Goal: Transaction & Acquisition: Purchase product/service

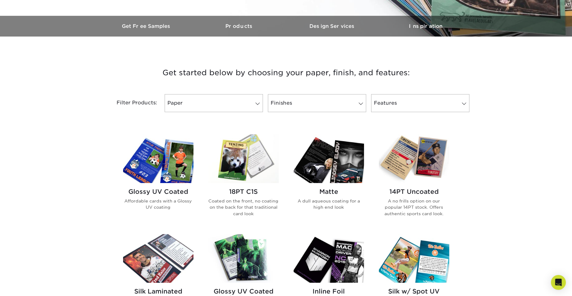
scroll to position [168, 0]
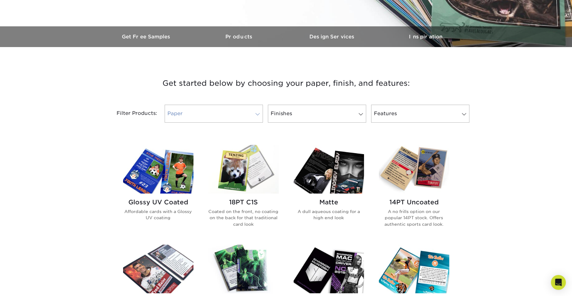
click at [234, 121] on link "Paper" at bounding box center [214, 114] width 98 height 18
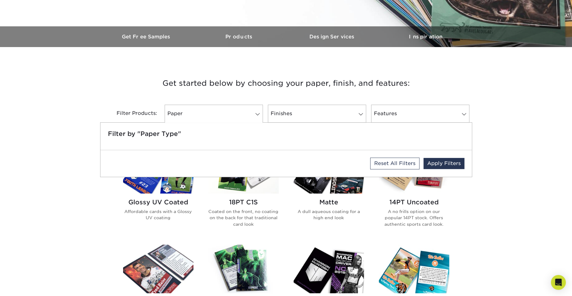
click at [302, 92] on h3 "Get started below by choosing your paper, finish, and features:" at bounding box center [286, 83] width 363 height 28
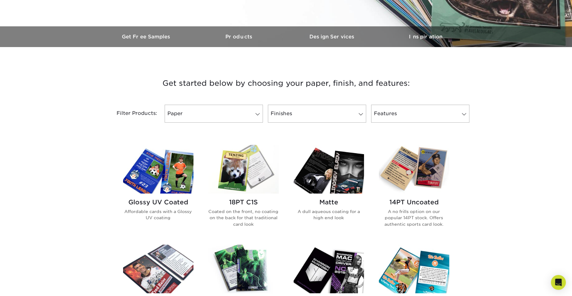
click at [409, 157] on img at bounding box center [414, 169] width 70 height 49
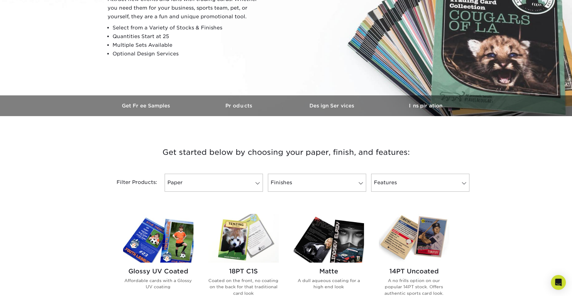
scroll to position [81, 0]
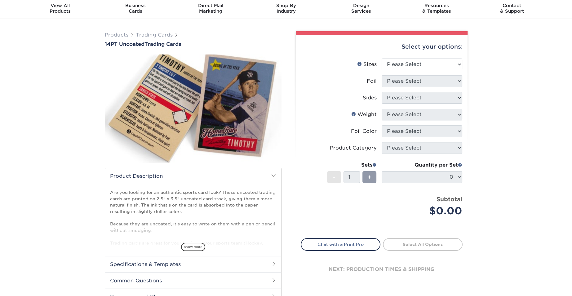
scroll to position [25, 0]
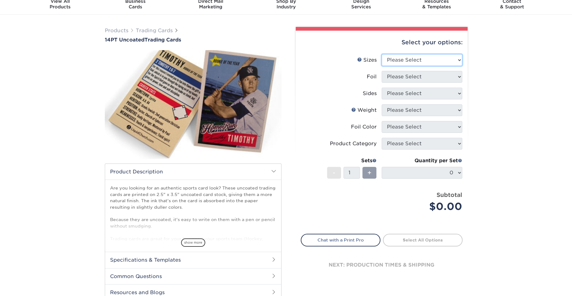
click at [436, 60] on select "Please Select 2.5" x 3.5"" at bounding box center [422, 60] width 81 height 12
select select "2.50x3.50"
click at [382, 54] on select "Please Select 2.5" x 3.5"" at bounding box center [422, 60] width 81 height 12
click at [417, 76] on select "Please Select Yes No" at bounding box center [422, 77] width 81 height 12
select select "1"
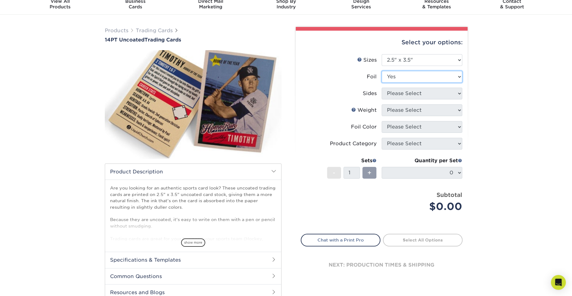
click at [382, 71] on select "Please Select Yes No" at bounding box center [422, 77] width 81 height 12
click at [412, 90] on select "Please Select Print Both Sides - Foil Both Sides Print Both Sides - Foil Front …" at bounding box center [422, 94] width 81 height 12
select select "e9e9dfb3-fba1-4d60-972c-fd9ca5904d33"
click at [382, 88] on select "Please Select Print Both Sides - Foil Both Sides Print Both Sides - Foil Front …" at bounding box center [422, 94] width 81 height 12
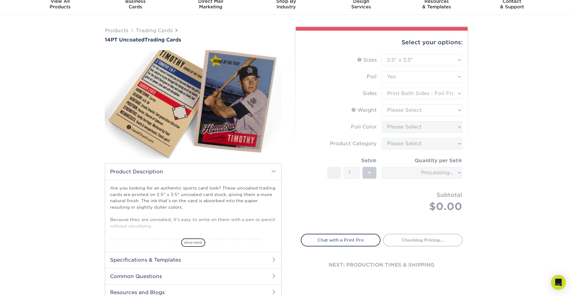
click at [413, 109] on form "Sizes Help Sizes Please Select 2.5" x 3.5" Foil Please Select Yes No -" at bounding box center [382, 140] width 162 height 173
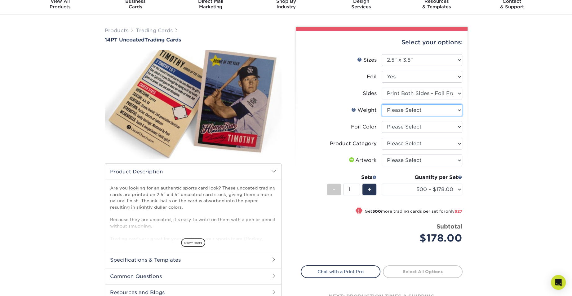
click at [418, 110] on select "Please Select 14PT Uncoated" at bounding box center [422, 111] width 81 height 12
select select "14PT Uncoated"
click at [382, 105] on select "Please Select 14PT Uncoated" at bounding box center [422, 111] width 81 height 12
click at [413, 130] on form "Sizes Help Sizes Please Select 2.5" x 3.5" Foil Please Select Yes No -" at bounding box center [382, 156] width 162 height 204
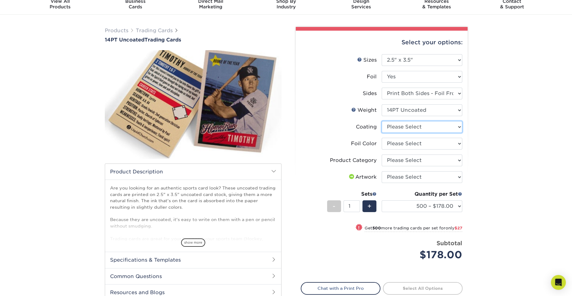
click at [418, 127] on select at bounding box center [422, 127] width 81 height 12
click at [418, 144] on select "Please Select Silver Foil Rose Gold Foil Red Foil Gold Foil Copper Foil Black F…" at bounding box center [422, 144] width 81 height 12
select select "a834dd52-fe06-4ed6-9a86-5bd3c2d02515"
click at [382, 138] on select "Please Select Silver Foil Rose Gold Foil Red Foil Gold Foil Copper Foil Black F…" at bounding box center [422, 144] width 81 height 12
click at [412, 155] on select "Please Select Trading Cards" at bounding box center [422, 161] width 81 height 12
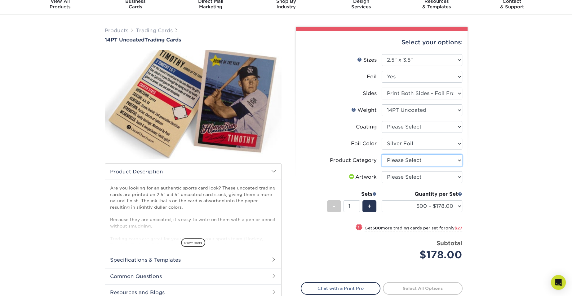
select select "c2f9bce9-36c2-409d-b101-c29d9d031e18"
click at [382, 155] on select "Please Select Trading Cards" at bounding box center [422, 161] width 81 height 12
click at [411, 178] on select "Please Select I will upload files I need a design - $100" at bounding box center [422, 177] width 81 height 12
select select "upload"
click at [382, 171] on select "Please Select I will upload files I need a design - $100" at bounding box center [422, 177] width 81 height 12
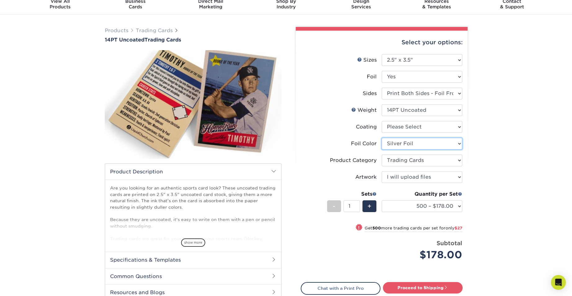
click at [418, 142] on select "Please Select Silver Foil Rose Gold Foil Red Foil Gold Foil Copper Foil Black F…" at bounding box center [422, 144] width 81 height 12
click at [428, 125] on select at bounding box center [422, 127] width 81 height 12
select select "3e7618de-abca-4bda-9f97-8b9129e913d8"
click at [382, 121] on select at bounding box center [422, 127] width 81 height 12
select select "-1"
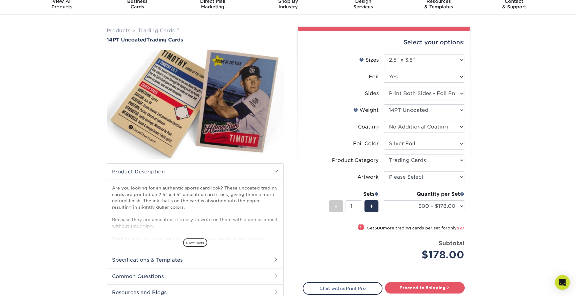
select select "-1"
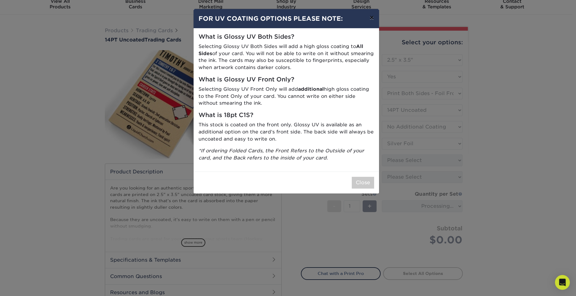
click at [372, 16] on button "×" at bounding box center [371, 17] width 14 height 17
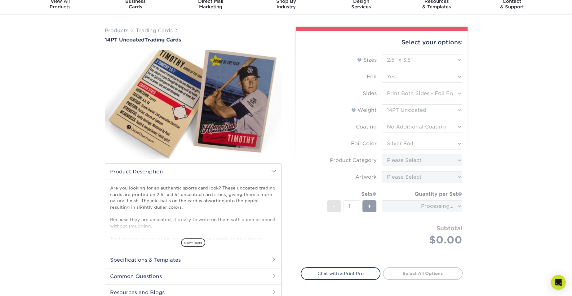
click at [509, 155] on div "Products Trading Cards 14PT Uncoated Trading Cards show more Templates" at bounding box center [286, 177] width 572 height 325
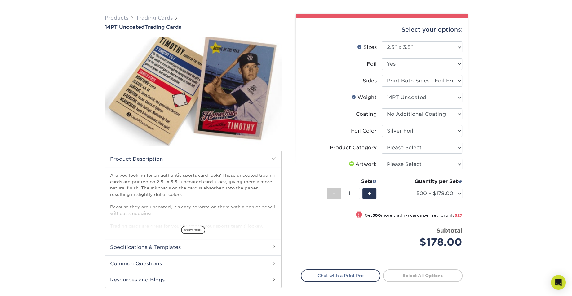
scroll to position [41, 0]
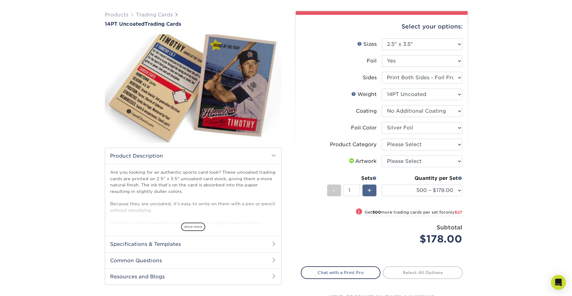
click at [369, 188] on span "+" at bounding box center [369, 190] width 4 height 9
click at [369, 190] on span "+" at bounding box center [369, 190] width 4 height 9
click at [368, 192] on span "+" at bounding box center [369, 190] width 4 height 9
click at [417, 192] on select "500 – $178.00 1000 – $205.00 2500 – $478.00 5000 – $908.00" at bounding box center [422, 191] width 81 height 12
click at [333, 187] on span "-" at bounding box center [334, 190] width 3 height 9
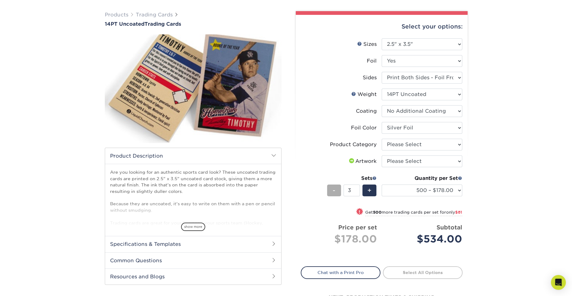
click at [336, 187] on div "-" at bounding box center [334, 191] width 14 height 12
type input "1"
click at [418, 200] on div "Quantity per Set 500 – $178.00 1000 – $205.00 2500 – $478.00 5000 – $908.00 (Pr…" at bounding box center [422, 189] width 81 height 29
click at [429, 194] on select "500 – $178.00 1000 – $205.00 2500 – $478.00 5000 – $908.00" at bounding box center [422, 191] width 81 height 12
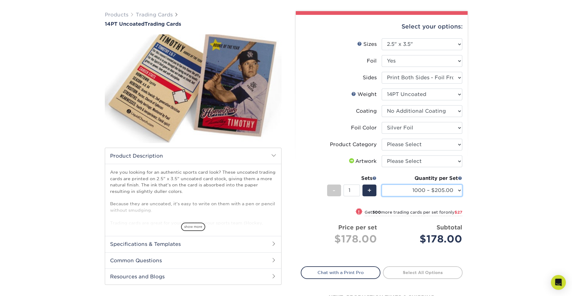
click at [382, 185] on select "500 – $178.00 1000 – $205.00 2500 – $478.00 5000 – $908.00" at bounding box center [422, 191] width 81 height 12
click at [489, 196] on div "Products Trading Cards 14PT Uncoated Trading Cards show more Templates" at bounding box center [286, 169] width 572 height 340
click at [440, 189] on select "500 – $178.00 1000 – $205.00 2500 – $478.00 5000 – $908.00" at bounding box center [422, 191] width 81 height 12
click at [382, 185] on select "500 – $178.00 1000 – $205.00 2500 – $478.00 5000 – $908.00" at bounding box center [422, 191] width 81 height 12
click at [443, 189] on select "500 – $178.00 1000 – $205.00 2500 – $478.00 5000 – $908.00" at bounding box center [422, 191] width 81 height 12
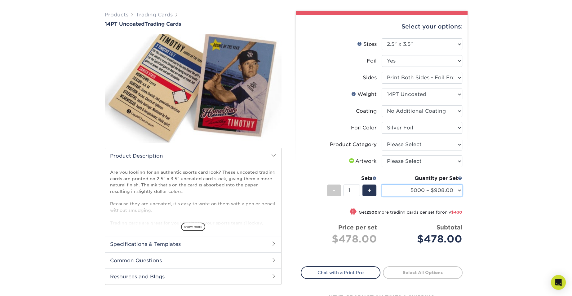
click at [382, 185] on select "500 – $178.00 1000 – $205.00 2500 – $478.00 5000 – $908.00" at bounding box center [422, 191] width 81 height 12
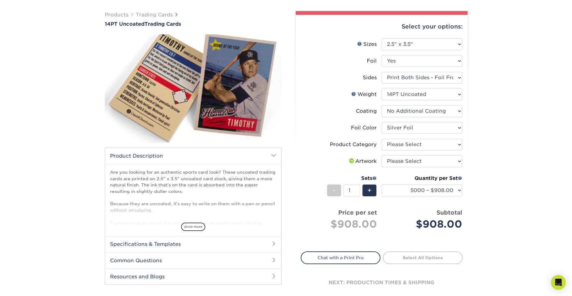
click at [487, 199] on div "Products Trading Cards 14PT Uncoated Trading Cards show more Templates" at bounding box center [286, 161] width 572 height 325
click at [445, 191] on select "500 – $178.00 1000 – $205.00 2500 – $478.00 5000 – $908.00" at bounding box center [422, 191] width 81 height 12
click at [382, 185] on select "500 – $178.00 1000 – $205.00 2500 – $478.00 5000 – $908.00" at bounding box center [422, 191] width 81 height 12
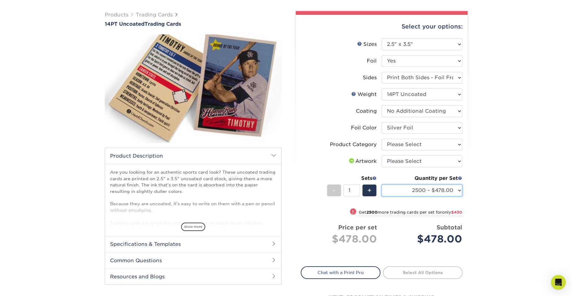
click at [449, 187] on select "500 – $178.00 1000 – $205.00 2500 – $478.00 5000 – $908.00" at bounding box center [422, 191] width 81 height 12
click at [448, 187] on select "500 – $178.00 1000 – $205.00 2500 – $478.00 5000 – $908.00" at bounding box center [422, 191] width 81 height 12
select select "1000 – $205.00"
click at [382, 185] on select "500 – $178.00 1000 – $205.00 2500 – $478.00 5000 – $908.00" at bounding box center [422, 191] width 81 height 12
click at [445, 189] on select "500 – $178.00 1000 – $205.00 2500 – $478.00 5000 – $908.00" at bounding box center [422, 191] width 81 height 12
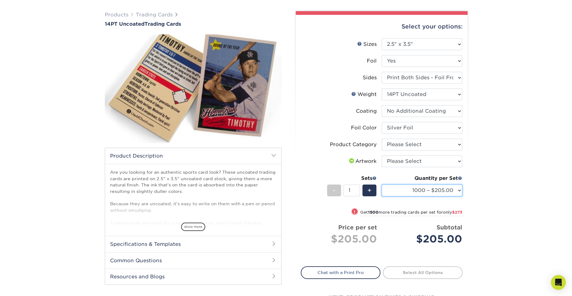
click at [382, 185] on select "500 – $178.00 1000 – $205.00 2500 – $478.00 5000 – $908.00" at bounding box center [422, 191] width 81 height 12
click at [486, 197] on div "Products Trading Cards 14PT Uncoated Trading Cards show more Templates" at bounding box center [286, 169] width 572 height 340
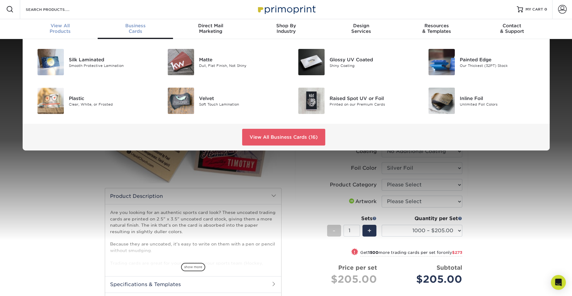
scroll to position [1, 0]
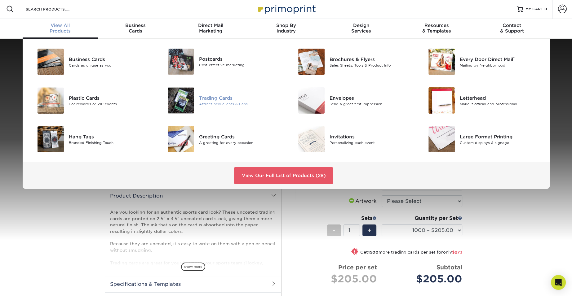
click at [187, 98] on img at bounding box center [181, 100] width 26 height 26
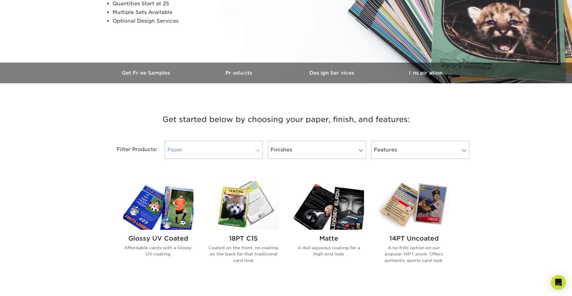
scroll to position [154, 0]
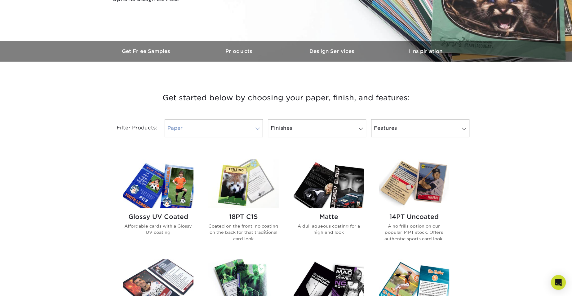
click at [226, 125] on link "Paper" at bounding box center [214, 128] width 98 height 18
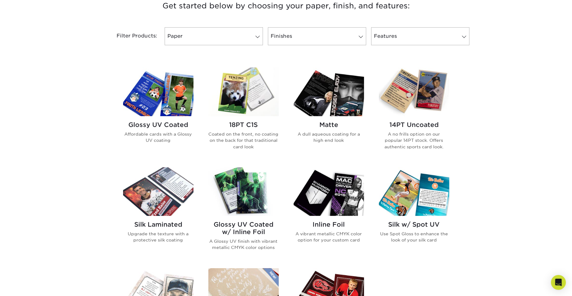
scroll to position [237, 0]
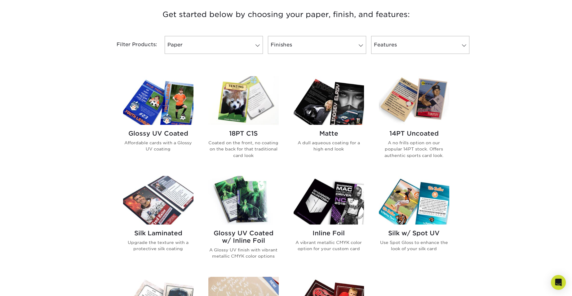
click at [243, 104] on img at bounding box center [243, 100] width 70 height 49
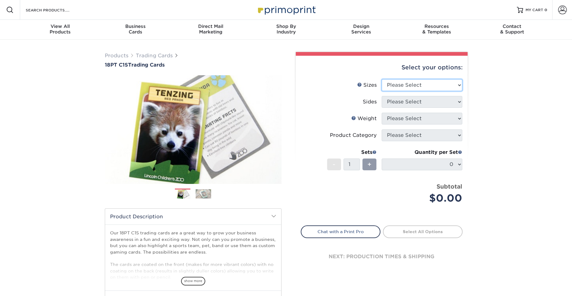
click at [424, 87] on select "Please Select 2.5" x 3.5"" at bounding box center [422, 85] width 81 height 12
select select "2.50x3.50"
click at [382, 79] on select "Please Select 2.5" x 3.5"" at bounding box center [422, 85] width 81 height 12
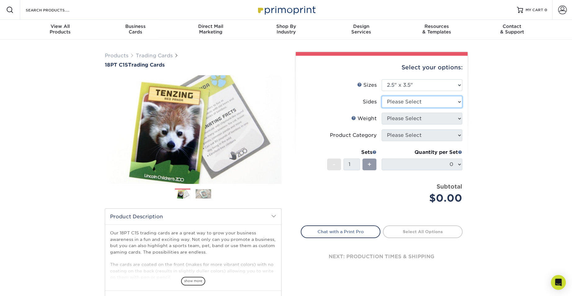
click at [424, 101] on select "Please Select Print Both Sides Print Front Only" at bounding box center [422, 102] width 81 height 12
select select "13abbda7-1d64-4f25-8bb2-c179b224825d"
click at [382, 96] on select "Please Select Print Both Sides Print Front Only" at bounding box center [422, 102] width 81 height 12
click at [419, 116] on select "Please Select 18PT C1S" at bounding box center [422, 119] width 81 height 12
select select "18PTC1S"
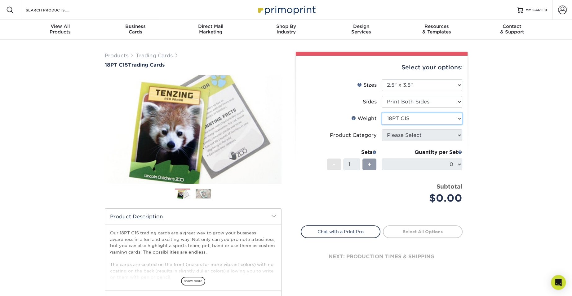
click at [382, 113] on select "Please Select 18PT C1S" at bounding box center [422, 119] width 81 height 12
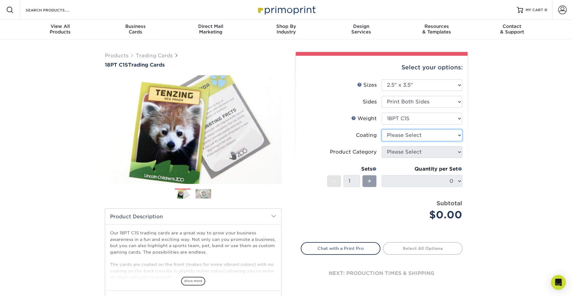
click at [413, 134] on select at bounding box center [422, 136] width 81 height 12
select select "3e7618de-abca-4bda-9f97-8b9129e913d8"
click at [382, 130] on select at bounding box center [422, 136] width 81 height 12
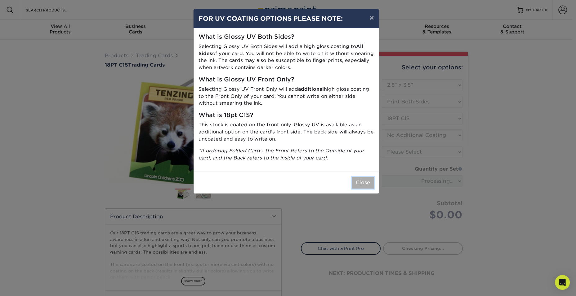
click at [356, 183] on button "Close" at bounding box center [363, 183] width 22 height 12
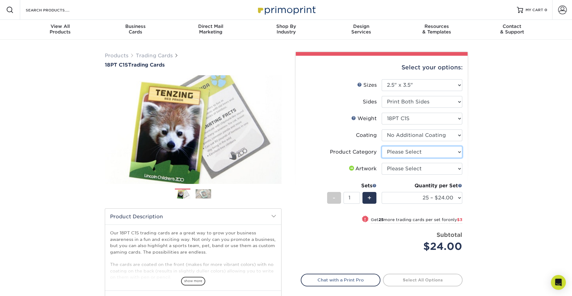
click at [422, 152] on select "Please Select Trading Cards" at bounding box center [422, 152] width 81 height 12
select select "c2f9bce9-36c2-409d-b101-c29d9d031e18"
click at [382, 146] on select "Please Select Trading Cards" at bounding box center [422, 152] width 81 height 12
click at [417, 170] on select "Please Select I will upload files I need a design - $100" at bounding box center [422, 169] width 81 height 12
select select "upload"
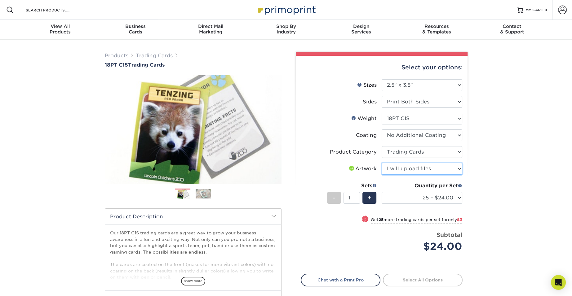
click at [382, 163] on select "Please Select I will upload files I need a design - $100" at bounding box center [422, 169] width 81 height 12
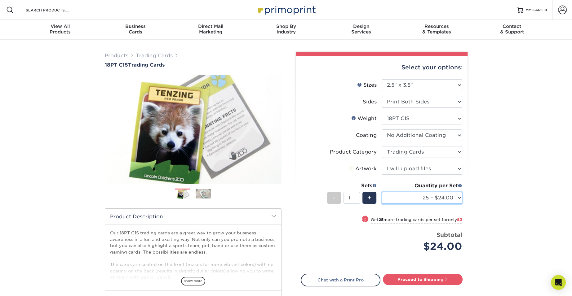
click at [413, 198] on select "25 – $24.00 50 – $27.00 75 – $35.00 100 – $39.00 250 – $45.00 500 – $55.00 1000…" at bounding box center [422, 198] width 81 height 12
select select "1000 – $71.00"
click at [382, 192] on select "25 – $24.00 50 – $27.00 75 – $35.00 100 – $39.00 250 – $45.00 500 – $55.00 1000…" at bounding box center [422, 198] width 81 height 12
click at [510, 178] on div "Products Trading Cards 18PT C1S Trading Cards Previous Next show more" at bounding box center [286, 202] width 572 height 325
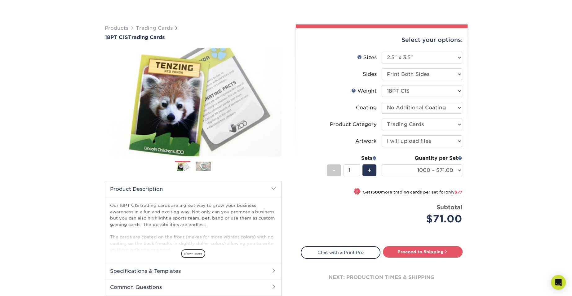
scroll to position [50, 0]
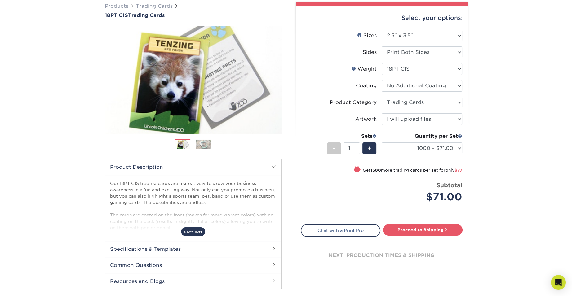
click at [199, 231] on span "show more" at bounding box center [193, 232] width 24 height 8
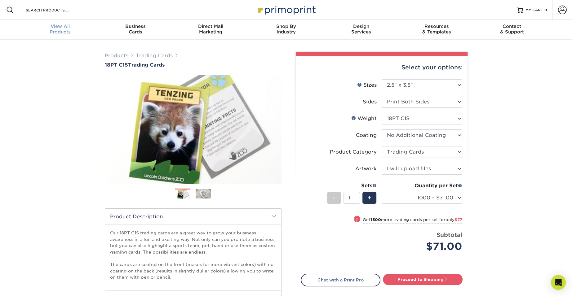
scroll to position [0, 0]
click at [115, 55] on link "Products" at bounding box center [117, 56] width 24 height 6
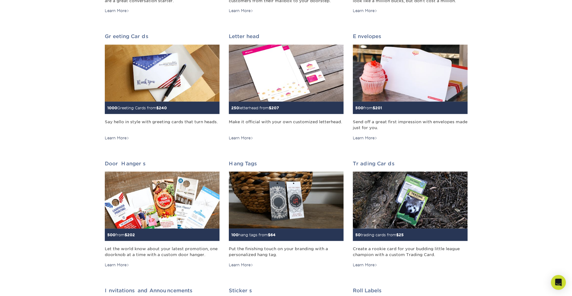
scroll to position [345, 0]
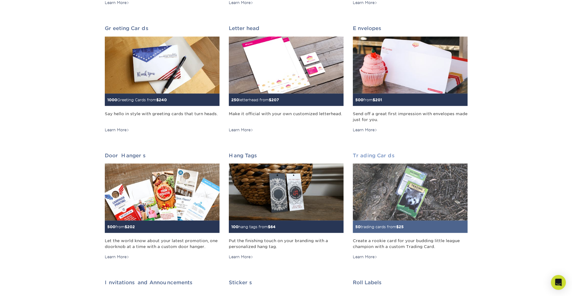
click at [406, 194] on img at bounding box center [410, 192] width 115 height 57
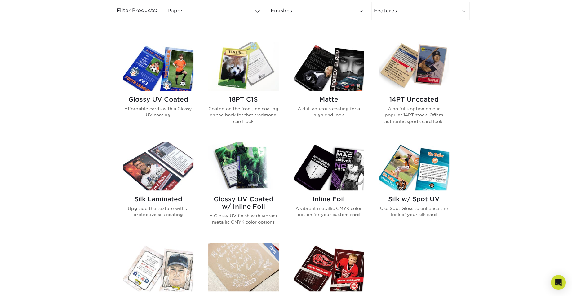
scroll to position [263, 0]
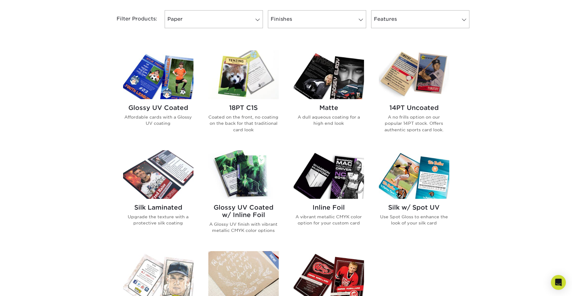
click at [327, 174] on img at bounding box center [329, 174] width 70 height 49
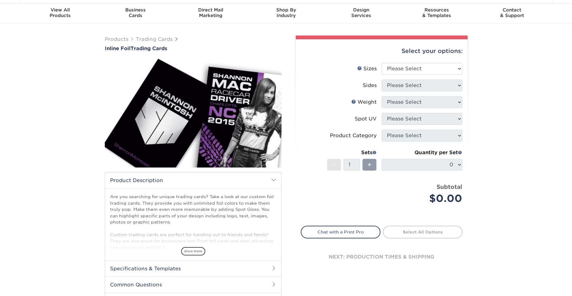
scroll to position [39, 0]
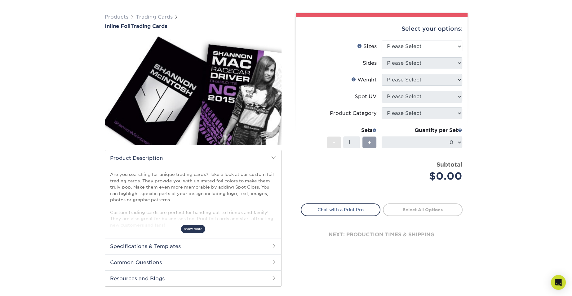
click at [192, 229] on span "show more" at bounding box center [193, 229] width 24 height 8
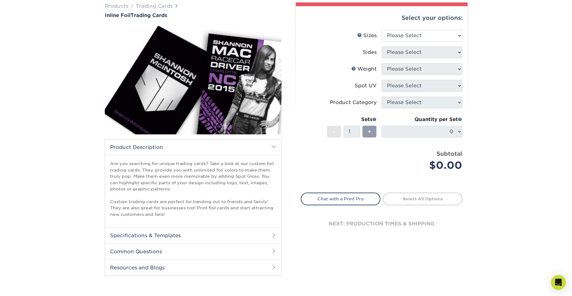
click at [211, 236] on h2 "Specifications & Templates" at bounding box center [193, 236] width 176 height 16
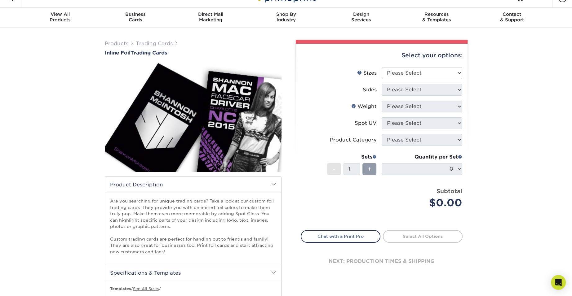
scroll to position [0, 0]
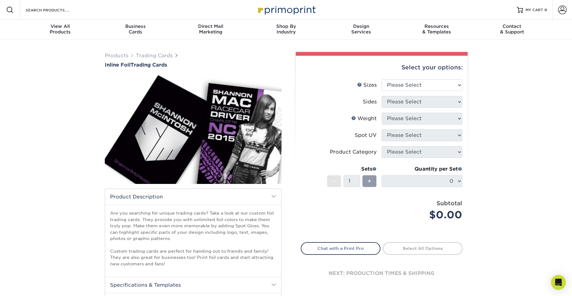
drag, startPoint x: 495, startPoint y: 145, endPoint x: 492, endPoint y: 149, distance: 4.2
click at [495, 145] on div "Products Trading Cards Inline Foil Trading Cards show more Templates /" at bounding box center [286, 241] width 572 height 402
click at [417, 86] on select "Please Select 2.5" x 3.5"" at bounding box center [422, 85] width 81 height 12
select select "2.50x3.50"
click at [382, 79] on select "Please Select 2.5" x 3.5"" at bounding box center [422, 85] width 81 height 12
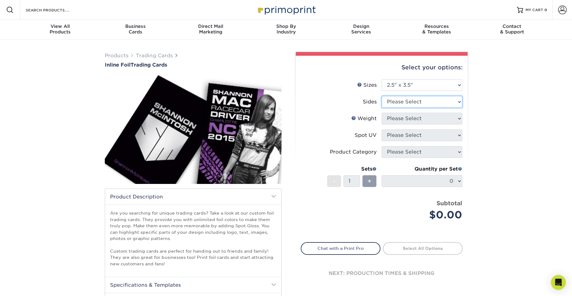
click at [417, 99] on select "Please Select Print Both Sides - Foil Back Only Print Both Sides - Foil Both Si…" at bounding box center [422, 102] width 81 height 12
select select "e9e9dfb3-fba1-4d60-972c-fd9ca5904d33"
click at [382, 96] on select "Please Select Print Both Sides - Foil Back Only Print Both Sides - Foil Both Si…" at bounding box center [422, 102] width 81 height 12
click at [421, 116] on select "Please Select 16PT" at bounding box center [422, 119] width 81 height 12
select select "16PT"
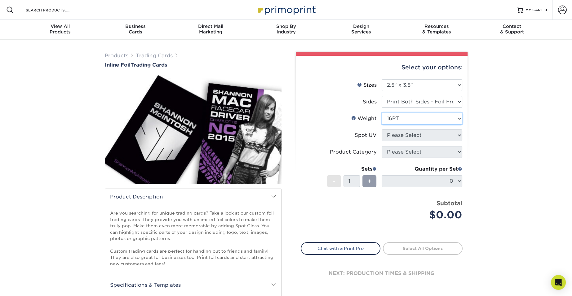
click at [382, 113] on select "Please Select 16PT" at bounding box center [422, 119] width 81 height 12
click at [410, 137] on select "Please Select No Spot UV Front and Back (Both Sides) Front Only Back Only" at bounding box center [422, 136] width 81 height 12
select select "1"
click at [382, 130] on select "Please Select No Spot UV Front and Back (Both Sides) Front Only Back Only" at bounding box center [422, 136] width 81 height 12
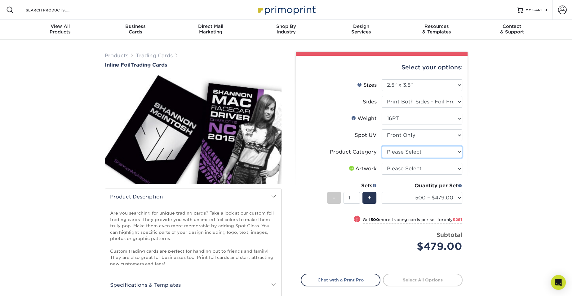
click at [414, 151] on select "Please Select Trading Cards" at bounding box center [422, 152] width 81 height 12
select select "c2f9bce9-36c2-409d-b101-c29d9d031e18"
click at [382, 146] on select "Please Select Trading Cards" at bounding box center [422, 152] width 81 height 12
click at [414, 167] on select "Please Select I will upload files I need a design - $100" at bounding box center [422, 169] width 81 height 12
select select "upload"
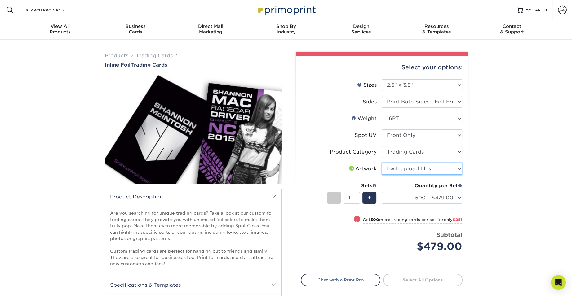
click at [382, 163] on select "Please Select I will upload files I need a design - $100" at bounding box center [422, 169] width 81 height 12
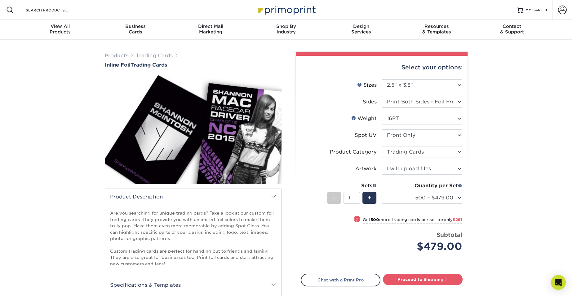
drag, startPoint x: 487, startPoint y: 158, endPoint x: 494, endPoint y: 154, distance: 7.2
click at [494, 154] on div "Products Trading Cards Inline Foil Trading Cards show more Templates /" at bounding box center [286, 241] width 572 height 402
click at [410, 131] on select "Please Select No Spot UV Front and Back (Both Sides) Front Only Back Only" at bounding box center [422, 136] width 81 height 12
select select "3"
click at [382, 130] on select "Please Select No Spot UV Front and Back (Both Sides) Front Only Back Only" at bounding box center [422, 136] width 81 height 12
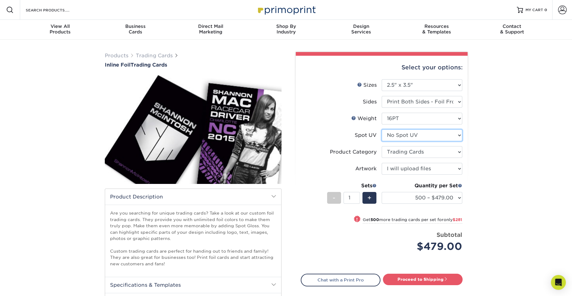
select select "-1"
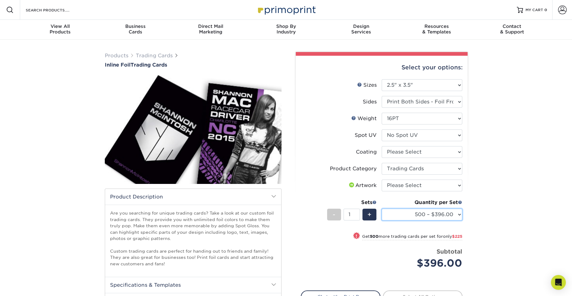
click at [432, 219] on select "500 – $396.00 1000 – $621.00 2500 – $896.00 5000 – $1262.00" at bounding box center [422, 215] width 81 height 12
select select "2500 – $896.00"
click at [382, 209] on select "500 – $396.00 1000 – $621.00 2500 – $896.00 5000 – $1262.00" at bounding box center [422, 215] width 81 height 12
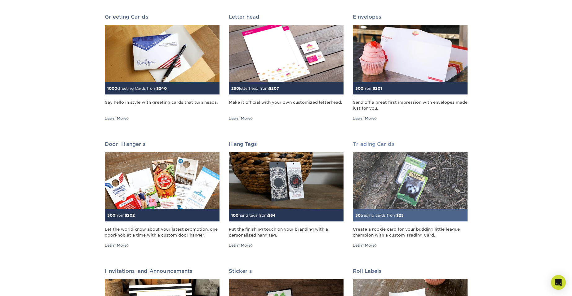
scroll to position [357, 0]
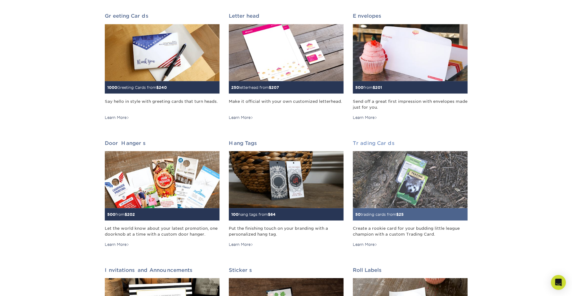
click at [428, 192] on img at bounding box center [410, 179] width 115 height 57
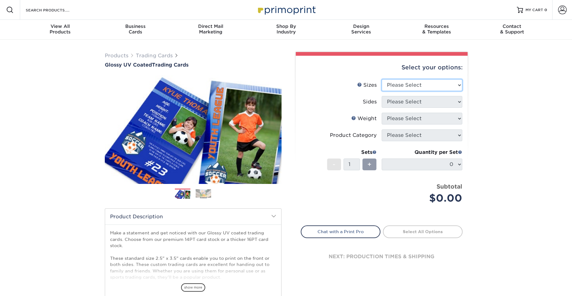
click at [430, 88] on select "Please Select 2.5" x 3.5"" at bounding box center [422, 85] width 81 height 12
select select "2.50x3.50"
click at [382, 79] on select "Please Select 2.5" x 3.5"" at bounding box center [422, 85] width 81 height 12
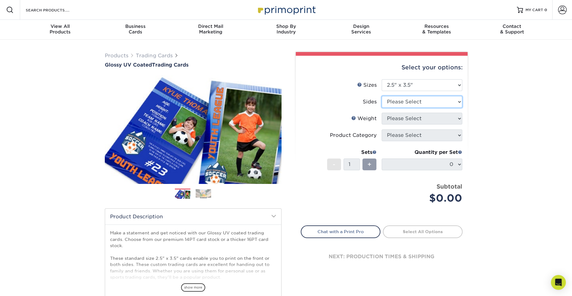
click at [418, 101] on select "Please Select Print Both Sides Print Front Only" at bounding box center [422, 102] width 81 height 12
select select "13abbda7-1d64-4f25-8bb2-c179b224825d"
click at [382, 96] on select "Please Select Print Both Sides Print Front Only" at bounding box center [422, 102] width 81 height 12
click at [425, 113] on select "Please Select 16PT 14PT 18PT C1S" at bounding box center [422, 119] width 81 height 12
select select "16PT"
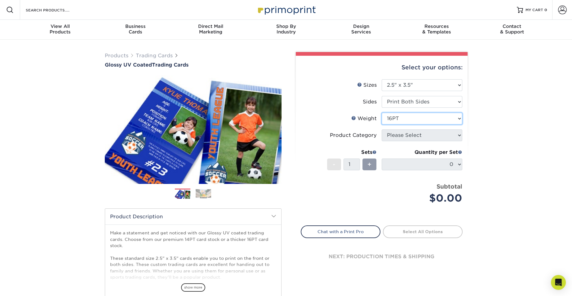
click at [382, 113] on select "Please Select 16PT 14PT 18PT C1S" at bounding box center [422, 119] width 81 height 12
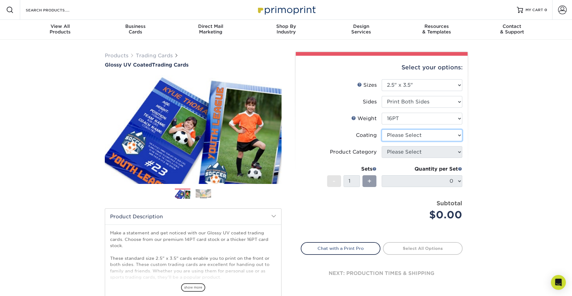
click at [419, 133] on select at bounding box center [422, 136] width 81 height 12
select select "1e8116af-acfc-44b1-83dc-8181aa338834"
click at [382, 130] on select at bounding box center [422, 136] width 81 height 12
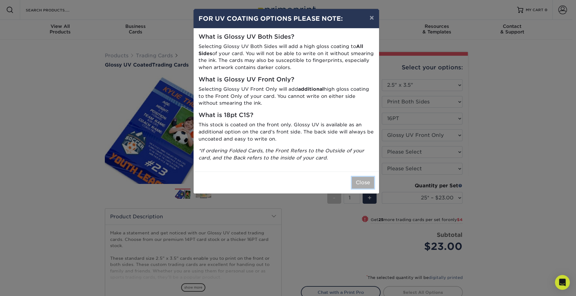
click at [363, 182] on button "Close" at bounding box center [363, 183] width 22 height 12
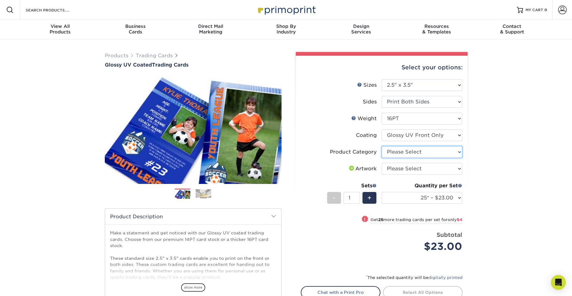
click at [413, 149] on select "Please Select Trading Cards" at bounding box center [422, 152] width 81 height 12
select select "c2f9bce9-36c2-409d-b101-c29d9d031e18"
click at [382, 146] on select "Please Select Trading Cards" at bounding box center [422, 152] width 81 height 12
click at [414, 169] on select "Please Select I will upload files I need a design - $100" at bounding box center [422, 169] width 81 height 12
select select "upload"
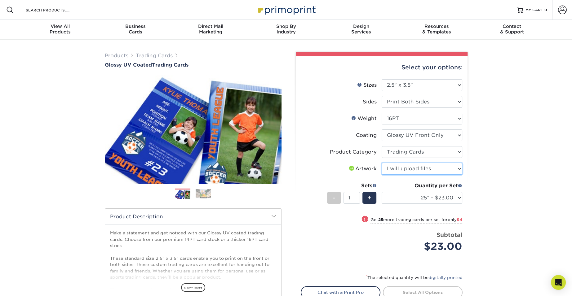
click at [382, 163] on select "Please Select I will upload files I need a design - $100" at bounding box center [422, 169] width 81 height 12
click at [498, 173] on div "Products Trading Cards Glossy UV Coated Trading Cards Previous Next /" at bounding box center [286, 205] width 572 height 331
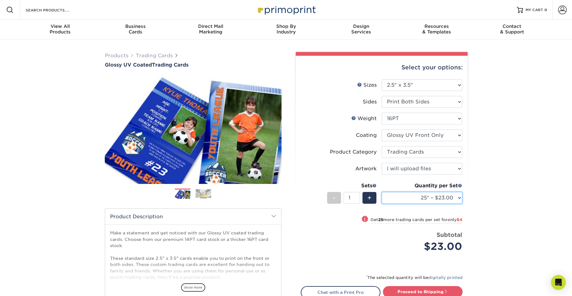
click at [394, 200] on select "25* – $23.00 50* – $27.00 75* – $33.00 100* – $37.00 250* – $47.00 500 – $58.00…" at bounding box center [422, 198] width 81 height 12
click at [382, 192] on select "25* – $23.00 50* – $27.00 75* – $33.00 100* – $37.00 250* – $47.00 500 – $58.00…" at bounding box center [422, 198] width 81 height 12
click at [426, 198] on select "25* – $23.00 50* – $27.00 75* – $33.00 100* – $37.00 250* – $47.00 500 – $58.00…" at bounding box center [422, 198] width 81 height 12
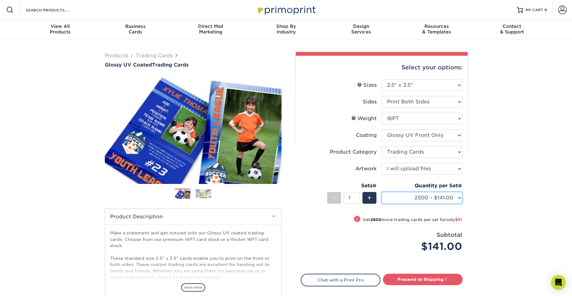
select select "1000 – $71.00"
click at [382, 192] on select "25* – $23.00 50* – $27.00 75* – $33.00 100* – $37.00 250* – $47.00 500 – $58.00…" at bounding box center [422, 198] width 81 height 12
click div "Products Trading Cards Glossy UV Coated Trading Cards Previous Next /"
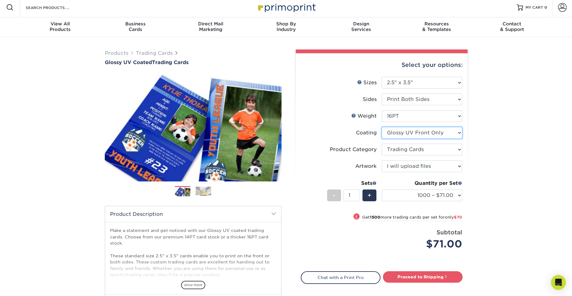
click select
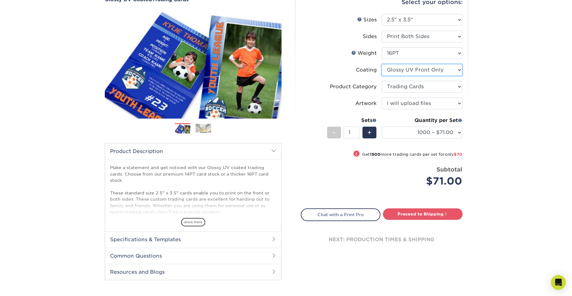
scroll to position [66, 0]
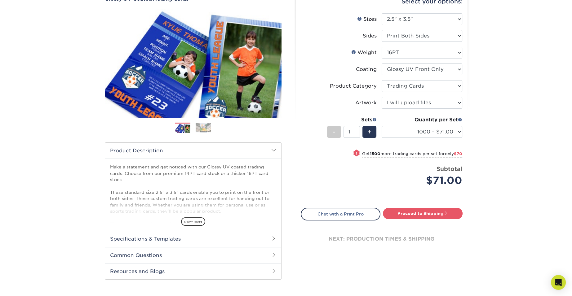
drag, startPoint x: 192, startPoint y: 218, endPoint x: 198, endPoint y: 207, distance: 13.3
click span "show more"
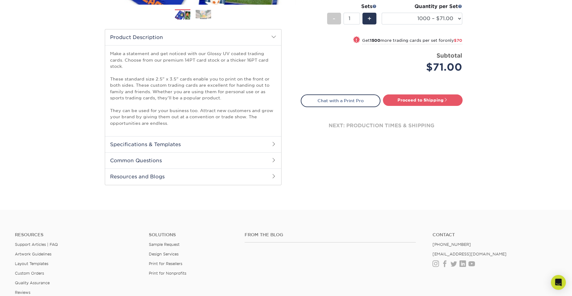
scroll to position [180, 0]
click h2 "Specifications & Templates"
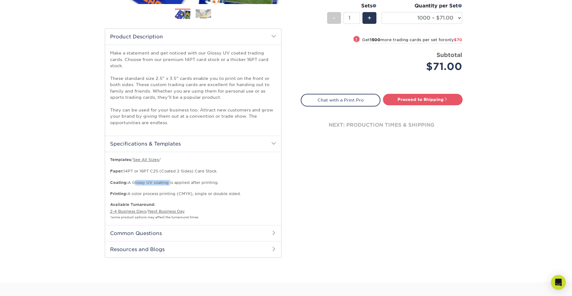
drag, startPoint x: 133, startPoint y: 182, endPoint x: 170, endPoint y: 182, distance: 36.6
click p "Templates / See All Sizes / Paper: 14PT or 16PT C2S (Coated 2 Sides) Card Stock…"
copy p "Glossy UV coating"
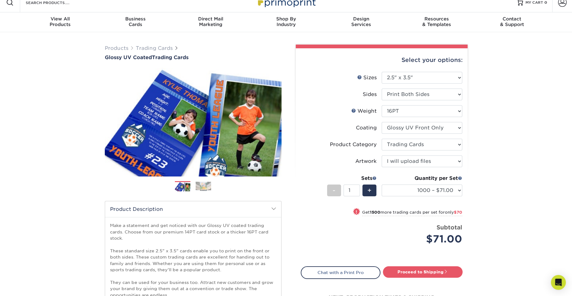
scroll to position [7, 0]
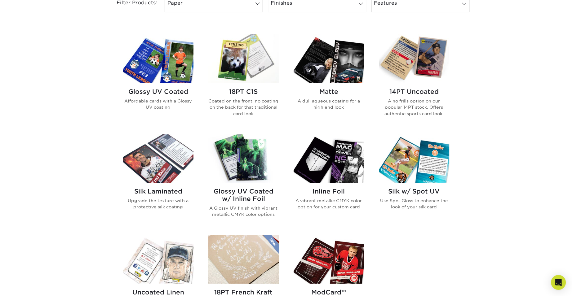
scroll to position [285, 0]
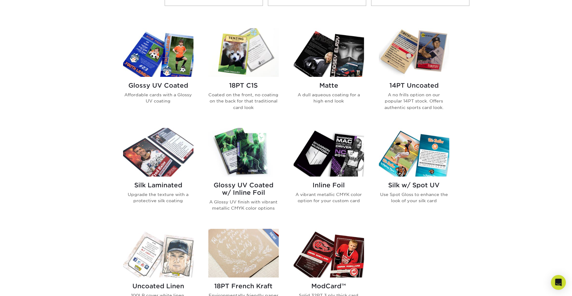
click at [240, 57] on img at bounding box center [243, 52] width 70 height 49
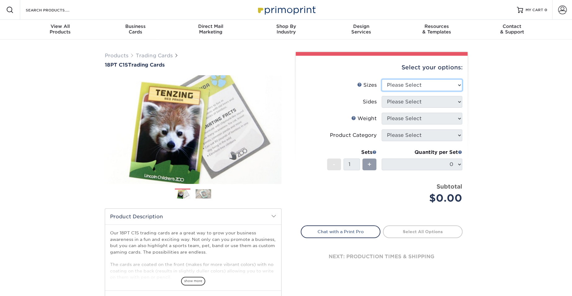
click at [433, 86] on select "Please Select 2.5" x 3.5"" at bounding box center [422, 85] width 81 height 12
select select "2.50x3.50"
click at [382, 79] on select "Please Select 2.5" x 3.5"" at bounding box center [422, 85] width 81 height 12
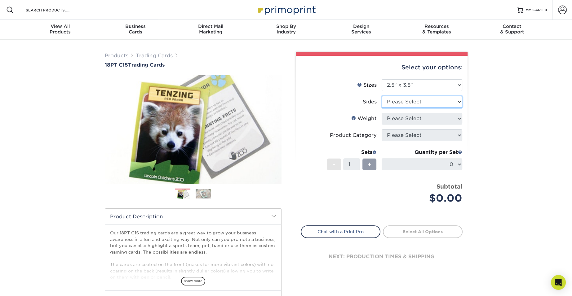
click at [427, 100] on select "Please Select Print Both Sides Print Front Only" at bounding box center [422, 102] width 81 height 12
select select "13abbda7-1d64-4f25-8bb2-c179b224825d"
click at [382, 96] on select "Please Select Print Both Sides Print Front Only" at bounding box center [422, 102] width 81 height 12
click at [424, 115] on select "Please Select 18PT C1S" at bounding box center [422, 119] width 81 height 12
select select "18PTC1S"
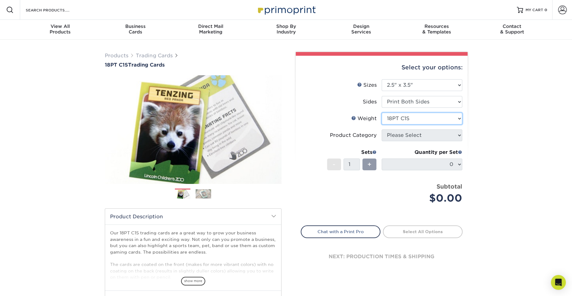
click at [382, 113] on select "Please Select 18PT C1S" at bounding box center [422, 119] width 81 height 12
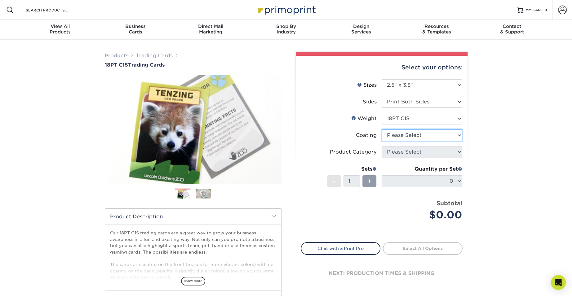
click at [421, 135] on select at bounding box center [422, 136] width 81 height 12
select select "1e8116af-acfc-44b1-83dc-8181aa338834"
click at [382, 130] on select at bounding box center [422, 136] width 81 height 12
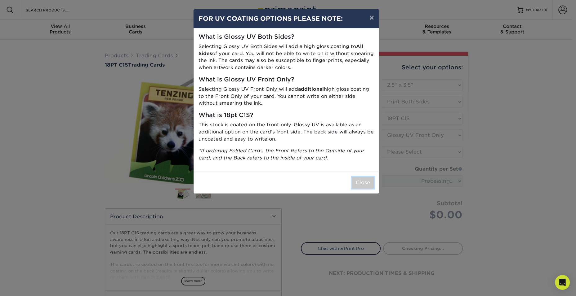
click at [363, 188] on button "Close" at bounding box center [363, 183] width 22 height 12
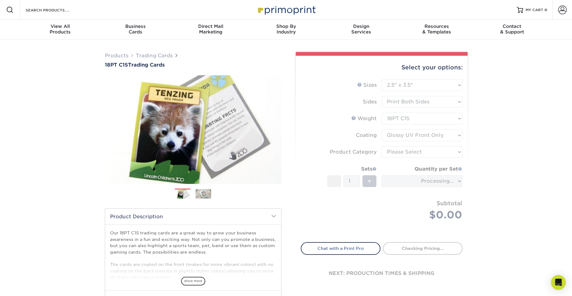
click at [421, 149] on form "Sizes Help Sizes Please Select 2.5" x 3.5" Sides Please Select 18PT C1S" at bounding box center [382, 157] width 162 height 156
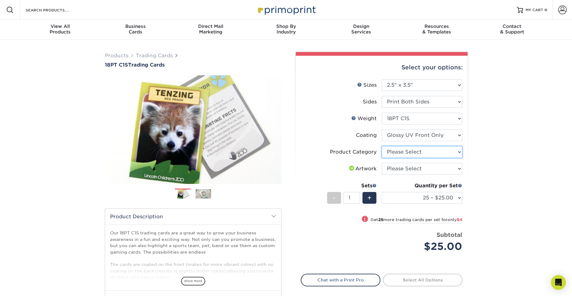
click at [419, 153] on select "Please Select Trading Cards" at bounding box center [422, 152] width 81 height 12
select select "c2f9bce9-36c2-409d-b101-c29d9d031e18"
click at [382, 146] on select "Please Select Trading Cards" at bounding box center [422, 152] width 81 height 12
click at [412, 169] on select "Please Select I will upload files I need a design - $100" at bounding box center [422, 169] width 81 height 12
select select "upload"
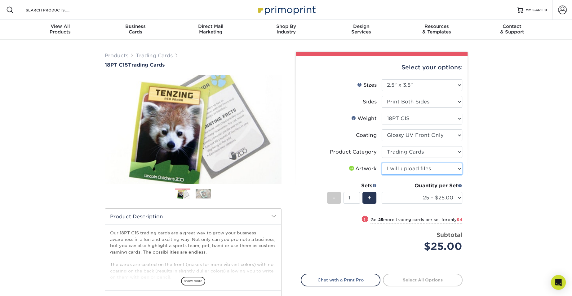
click at [382, 163] on select "Please Select I will upload files I need a design - $100" at bounding box center [422, 169] width 81 height 12
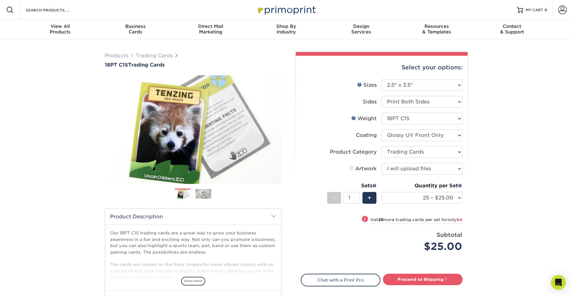
click at [493, 170] on div "Products Trading Cards 18PT C1S Trading Cards Previous Next show more" at bounding box center [286, 202] width 572 height 325
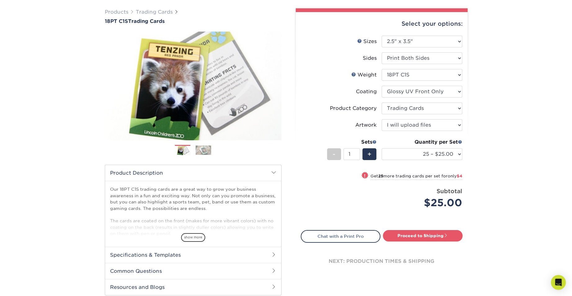
scroll to position [45, 0]
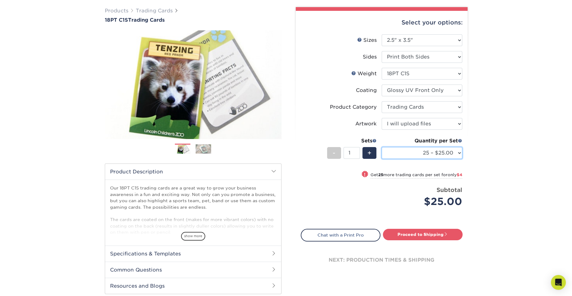
click at [440, 156] on select "25 – $25.00 50 – $29.00 75 – $37.00 100 – $41.00 250 – $48.00 500 – $58.00 1000…" at bounding box center [422, 153] width 81 height 12
select select "1000 – $78.00"
click at [382, 147] on select "25 – $25.00 50 – $29.00 75 – $37.00 100 – $41.00 250 – $48.00 500 – $58.00 1000…" at bounding box center [422, 153] width 81 height 12
click at [429, 232] on link "Proceed to Shipping" at bounding box center [423, 234] width 80 height 11
type input "Set 1"
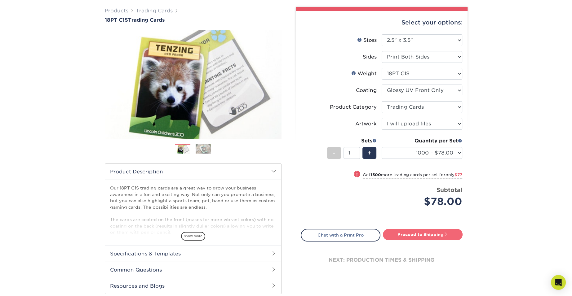
select select "16632836-ba07-43d2-a7d1-65f8f93a5084"
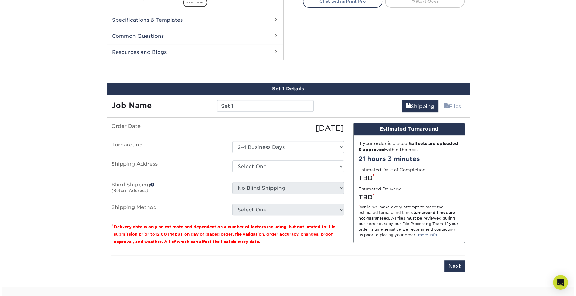
scroll to position [309, 0]
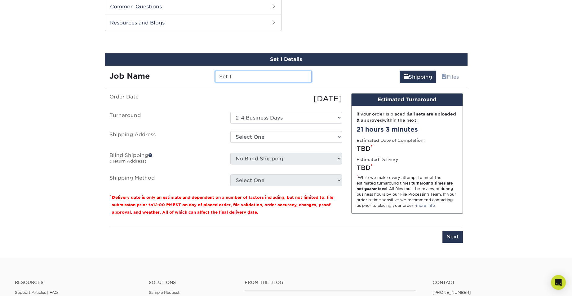
click at [251, 80] on input "Set 1" at bounding box center [263, 77] width 96 height 12
click at [213, 129] on ul "Order Date [DATE] [GEOGRAPHIC_DATA] Select One 2-4 Business Days Shipping Addre…" at bounding box center [225, 139] width 233 height 93
click at [274, 138] on select "Select One + Add New Address - Login" at bounding box center [286, 137] width 112 height 12
select select "newaddress"
click at [230, 131] on select "Select One + Add New Address - Login" at bounding box center [286, 137] width 112 height 12
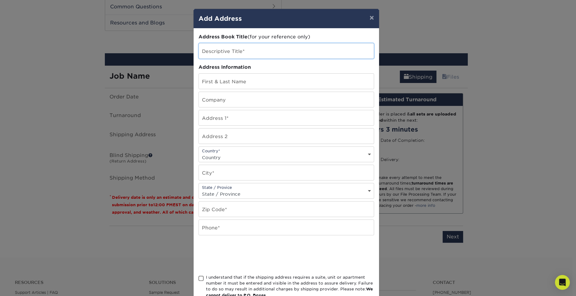
click at [250, 52] on input "text" at bounding box center [286, 50] width 175 height 15
type input "1"
type input "[PERSON_NAME]"
type input "[STREET_ADDRESS]"
click at [227, 135] on input "text" at bounding box center [286, 136] width 175 height 15
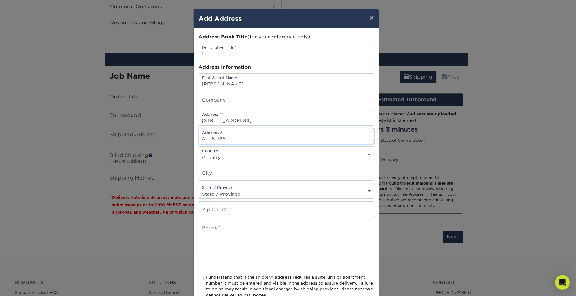
type input "Apt 8-326"
click at [224, 165] on input "text" at bounding box center [286, 172] width 175 height 15
click at [229, 161] on select "Country [GEOGRAPHIC_DATA] [GEOGRAPHIC_DATA] ----------------------------- [GEOG…" at bounding box center [286, 157] width 175 height 9
select select "US"
click at [199, 153] on select "Country [GEOGRAPHIC_DATA] [GEOGRAPHIC_DATA] ----------------------------- [GEOG…" at bounding box center [286, 157] width 175 height 9
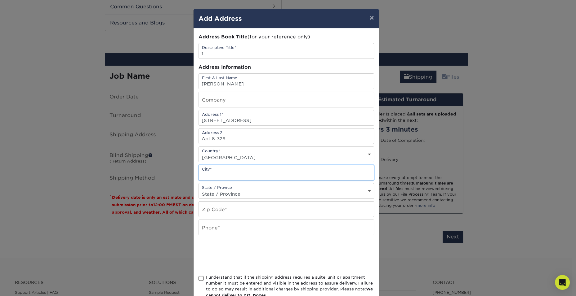
click at [220, 176] on input "text" at bounding box center [286, 172] width 175 height 15
type input "[GEOGRAPHIC_DATA]"
select select "CA"
click at [216, 203] on input "text" at bounding box center [286, 209] width 175 height 15
type input "90039"
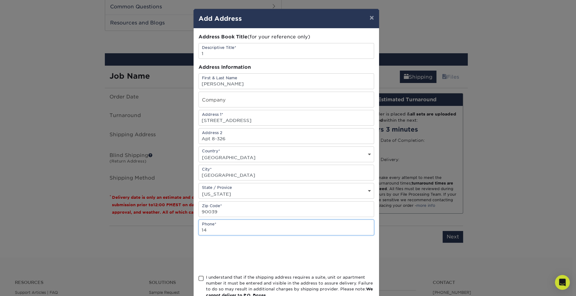
type input "1"
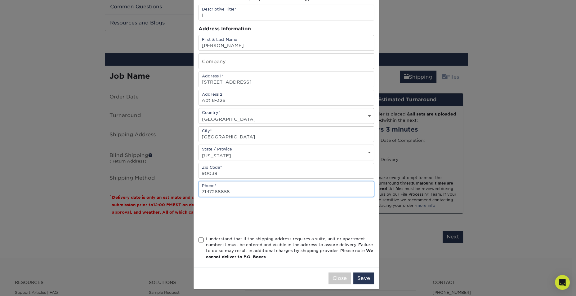
scroll to position [39, 0]
type input "7147268858"
click at [234, 240] on div "I understand that if the shipping address requires a suite, unit or apartment n…" at bounding box center [290, 248] width 168 height 24
click at [0, 0] on input "I understand that if the shipping address requires a suite, unit or apartment n…" at bounding box center [0, 0] width 0 height 0
click at [363, 277] on button "Save" at bounding box center [363, 279] width 21 height 12
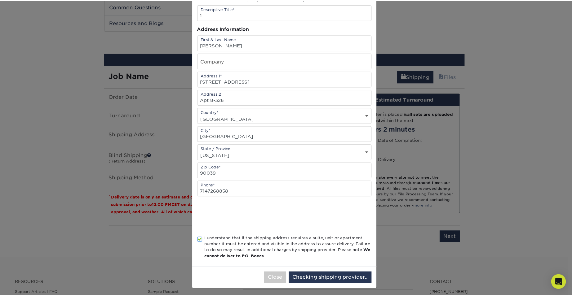
scroll to position [0, 0]
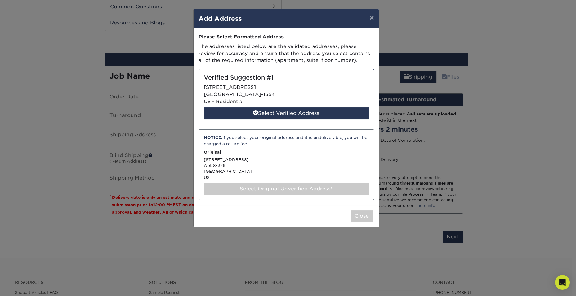
click at [294, 187] on div "Select Original Unverified Address*" at bounding box center [286, 189] width 165 height 12
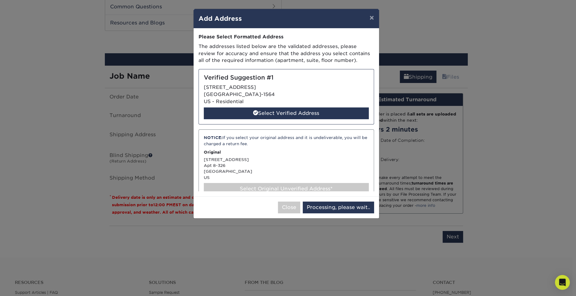
select select "285657"
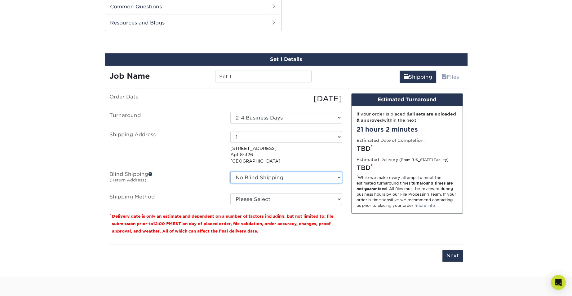
click at [293, 176] on select "No Blind Shipping + Add New Address" at bounding box center [286, 178] width 112 height 12
click at [230, 172] on select "No Blind Shipping + Add New Address" at bounding box center [286, 178] width 112 height 12
click at [283, 190] on ul "Order Date [DATE] [GEOGRAPHIC_DATA] Select One 2-4 Business Days Shipping Addre…" at bounding box center [225, 149] width 233 height 112
click at [283, 195] on select "Please Select Ground Shipping (+$26.61) 3 Day Shipping Service (+$33.36) 2 Day …" at bounding box center [286, 200] width 112 height 12
select select "03"
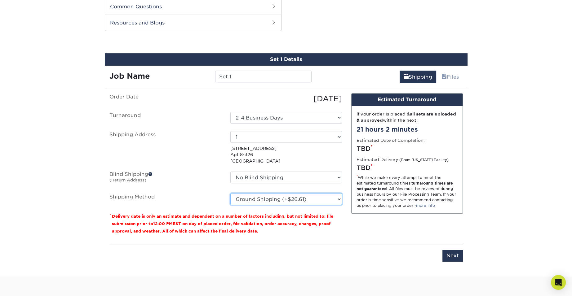
click at [230, 194] on select "Please Select Ground Shipping (+$26.61) 3 Day Shipping Service (+$33.36) 2 Day …" at bounding box center [286, 200] width 112 height 12
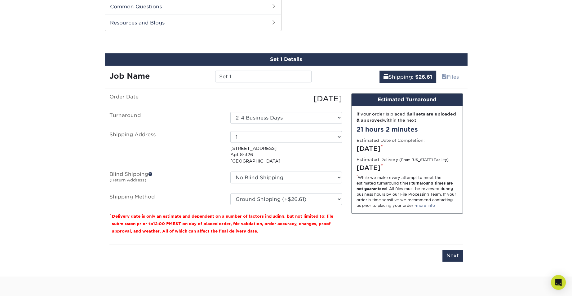
click at [366, 225] on div "Design Estimated Turnaround If your order is placed & all sets are uploaded & a…" at bounding box center [407, 166] width 121 height 147
click at [454, 256] on input "Next" at bounding box center [453, 256] width 20 height 12
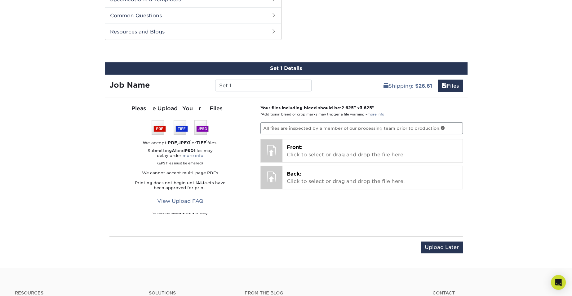
scroll to position [296, 0]
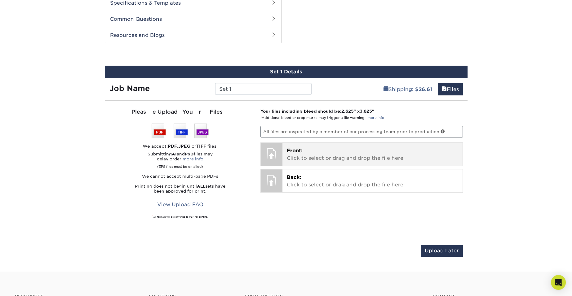
click at [338, 153] on p "Front: Click to select or drag and drop the file here." at bounding box center [372, 154] width 171 height 15
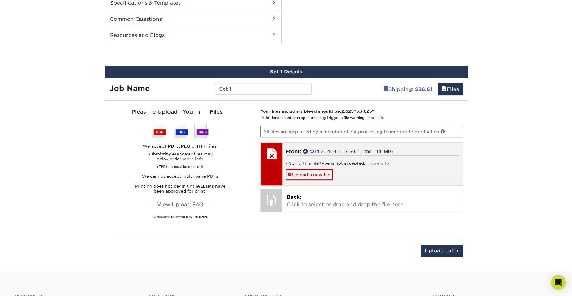
click at [377, 161] on link "more info" at bounding box center [378, 163] width 21 height 5
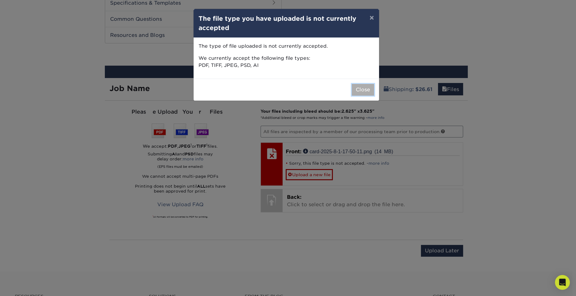
click at [357, 88] on button "Close" at bounding box center [363, 90] width 22 height 12
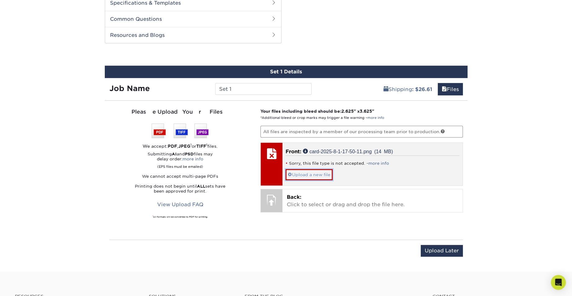
click at [327, 171] on link "Upload a new file" at bounding box center [309, 174] width 47 height 11
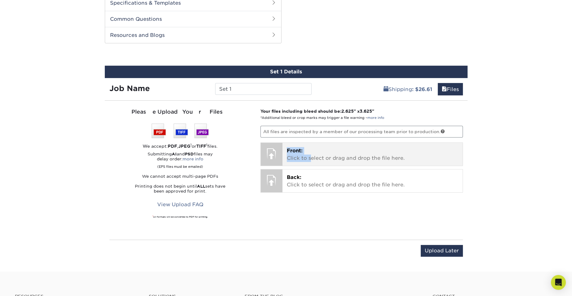
click at [312, 154] on p "Front: Click to select or drag and drop the file here." at bounding box center [372, 154] width 171 height 15
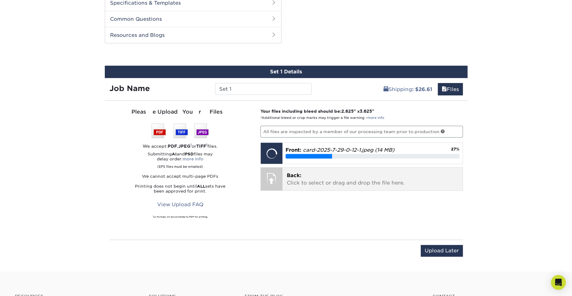
click at [345, 180] on p "Back: Click to select or drag and drop the file here." at bounding box center [372, 179] width 171 height 15
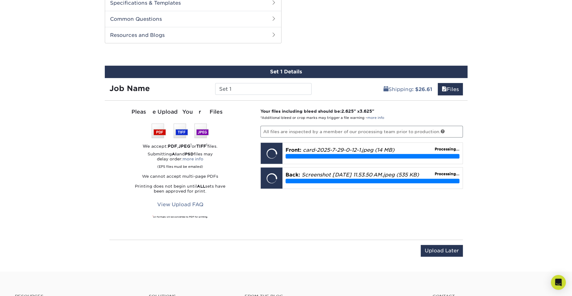
click at [376, 130] on p "All files are inspected by a member of our processing team prior to production." at bounding box center [361, 132] width 202 height 12
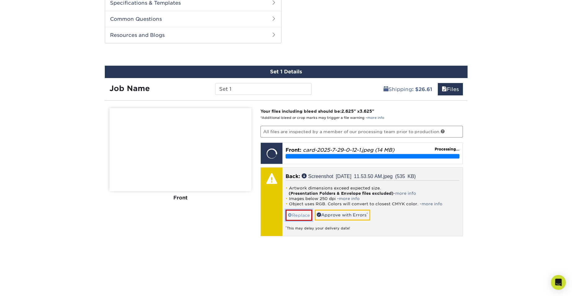
click at [302, 213] on link "Replace" at bounding box center [299, 215] width 27 height 11
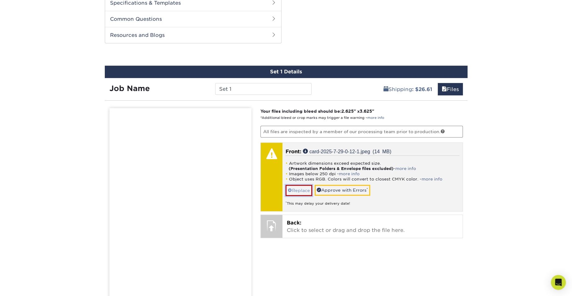
click at [299, 189] on link "Replace" at bounding box center [299, 190] width 27 height 11
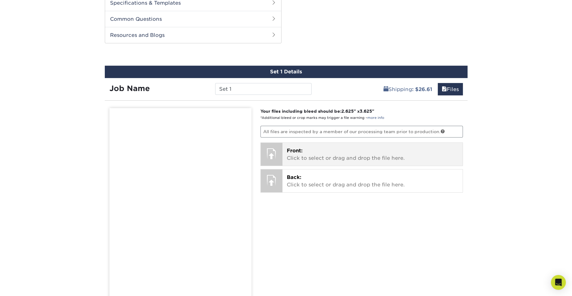
click at [315, 159] on p "Front: Click to select or drag and drop the file here." at bounding box center [372, 154] width 171 height 15
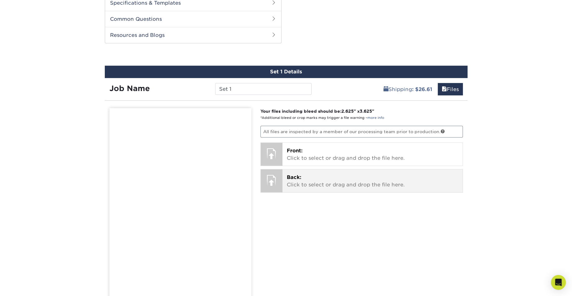
click at [326, 184] on p "Back: Click to select or drag and drop the file here." at bounding box center [372, 181] width 171 height 15
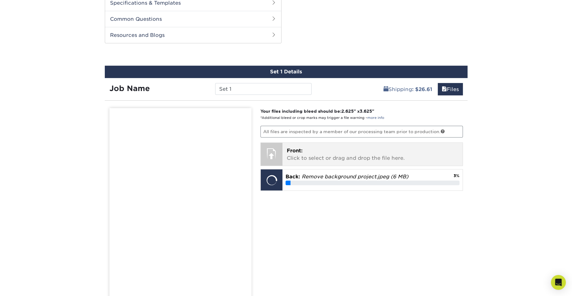
click at [341, 148] on p "Front: Click to select or drag and drop the file here." at bounding box center [372, 154] width 171 height 15
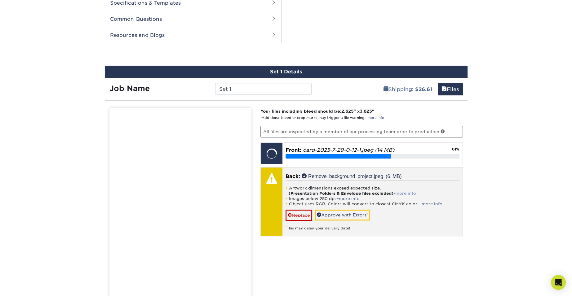
click at [403, 192] on link "more info" at bounding box center [405, 193] width 21 height 5
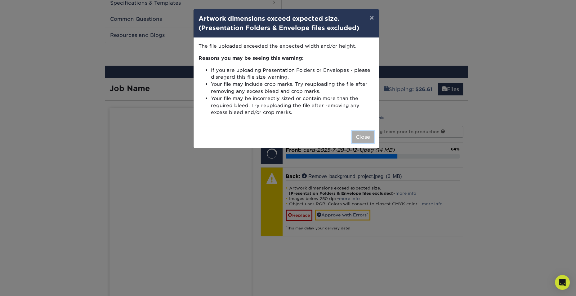
click at [362, 136] on button "Close" at bounding box center [363, 137] width 22 height 12
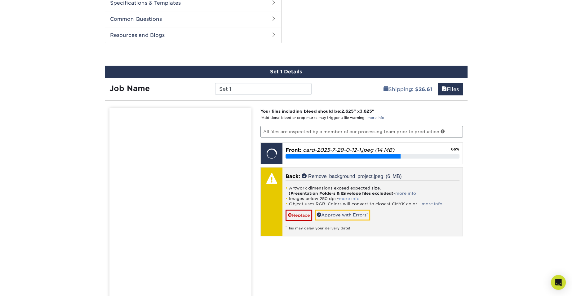
click at [352, 198] on link "more info" at bounding box center [349, 199] width 21 height 5
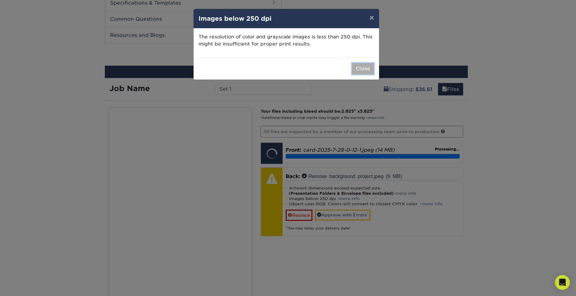
click at [364, 69] on button "Close" at bounding box center [363, 69] width 22 height 12
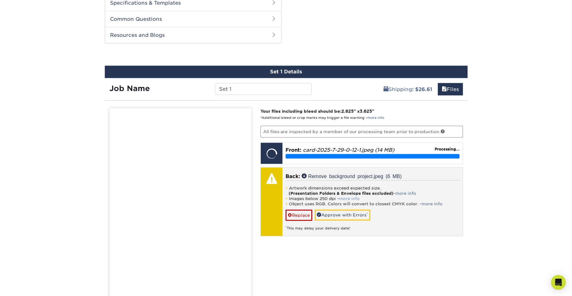
click at [354, 197] on link "more info" at bounding box center [349, 199] width 21 height 5
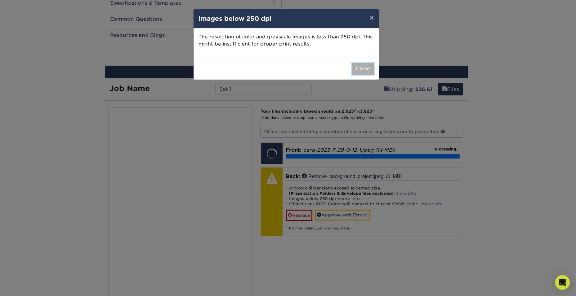
click at [360, 66] on button "Close" at bounding box center [363, 69] width 22 height 12
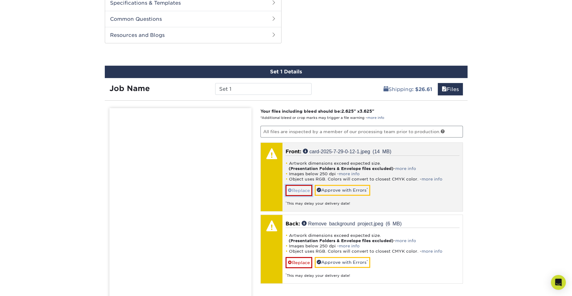
click at [300, 189] on link "Replace" at bounding box center [299, 190] width 27 height 11
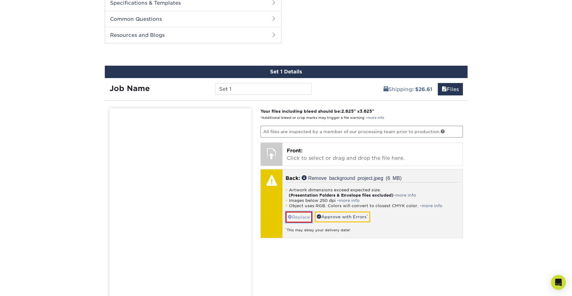
click at [300, 216] on link "Replace" at bounding box center [299, 217] width 27 height 11
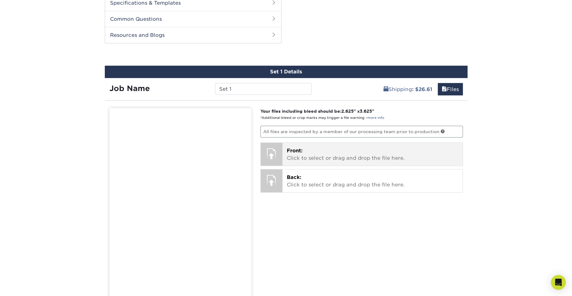
click at [319, 154] on p "Front: Click to select or drag and drop the file here." at bounding box center [372, 154] width 171 height 15
click at [351, 158] on p "Front: Click to select or drag and drop the file here." at bounding box center [372, 154] width 171 height 15
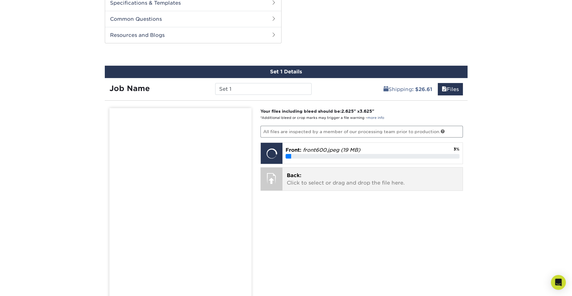
click at [364, 172] on p "Back: Click to select or drag and drop the file here." at bounding box center [372, 179] width 171 height 15
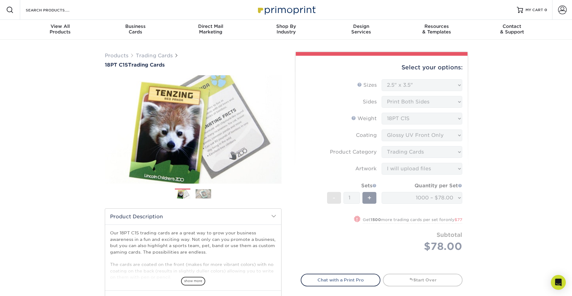
select select "2.50x3.50"
select select "c2f9bce9-36c2-409d-b101-c29d9d031e18"
select select "upload"
select select "1000 – $78.00"
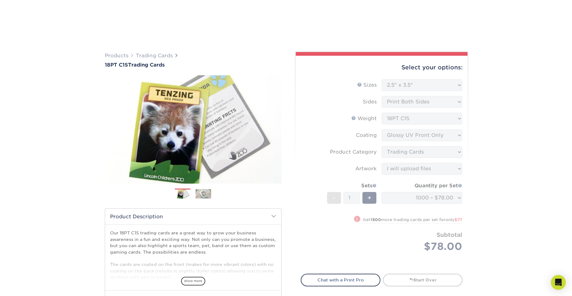
select select "2.50x3.50"
select select "c2f9bce9-36c2-409d-b101-c29d9d031e18"
select select "upload"
select select "1000 – $78.00"
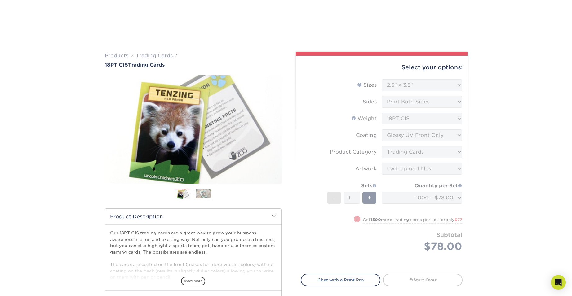
select select "2.50x3.50"
select select "c2f9bce9-36c2-409d-b101-c29d9d031e18"
select select "upload"
select select "1000 – $78.00"
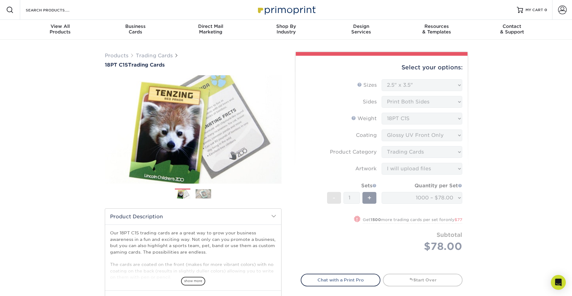
select select "2.50x3.50"
select select "c2f9bce9-36c2-409d-b101-c29d9d031e18"
select select "upload"
select select "1000 – $78.00"
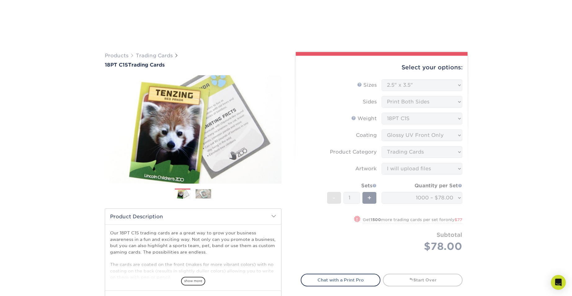
select select "2.50x3.50"
select select "c2f9bce9-36c2-409d-b101-c29d9d031e18"
select select "upload"
select select "1000 – $78.00"
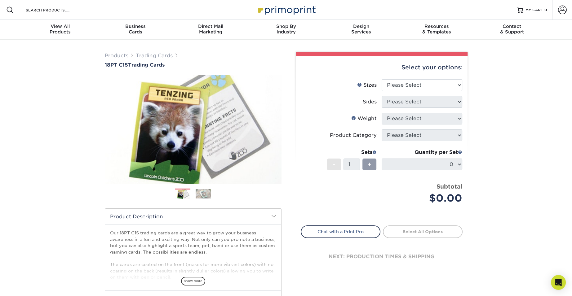
click at [526, 115] on div "Products Trading Cards 18PT C1S Trading Cards Previous Next show more" at bounding box center [286, 202] width 572 height 325
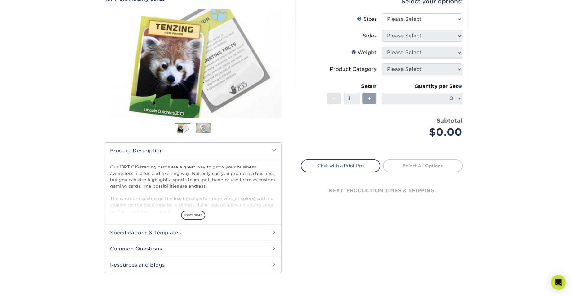
click at [547, 83] on div "Products Trading Cards 18PT C1S Trading Cards Previous Next show more" at bounding box center [286, 136] width 572 height 325
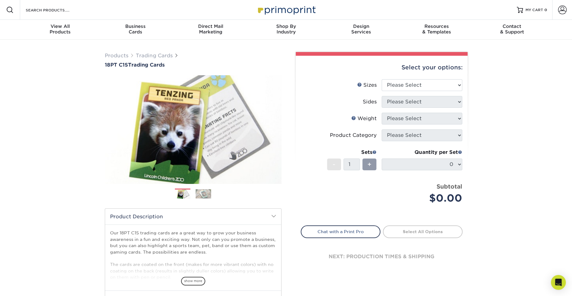
drag, startPoint x: 537, startPoint y: 98, endPoint x: 514, endPoint y: 28, distance: 73.8
click at [537, 98] on div "Products Trading Cards 18PT C1S Trading Cards Previous Next show more" at bounding box center [286, 202] width 572 height 325
click at [512, 116] on div "Products Trading Cards 18PT C1S Trading Cards Previous Next show more" at bounding box center [286, 202] width 572 height 325
